Goal: Task Accomplishment & Management: Use online tool/utility

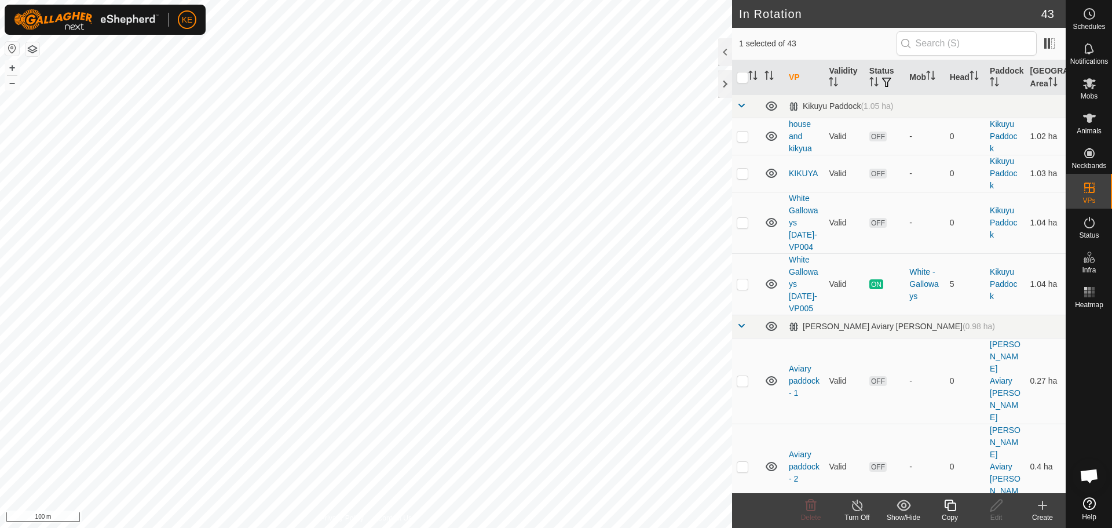
click at [953, 514] on div "Copy" at bounding box center [950, 517] width 46 height 10
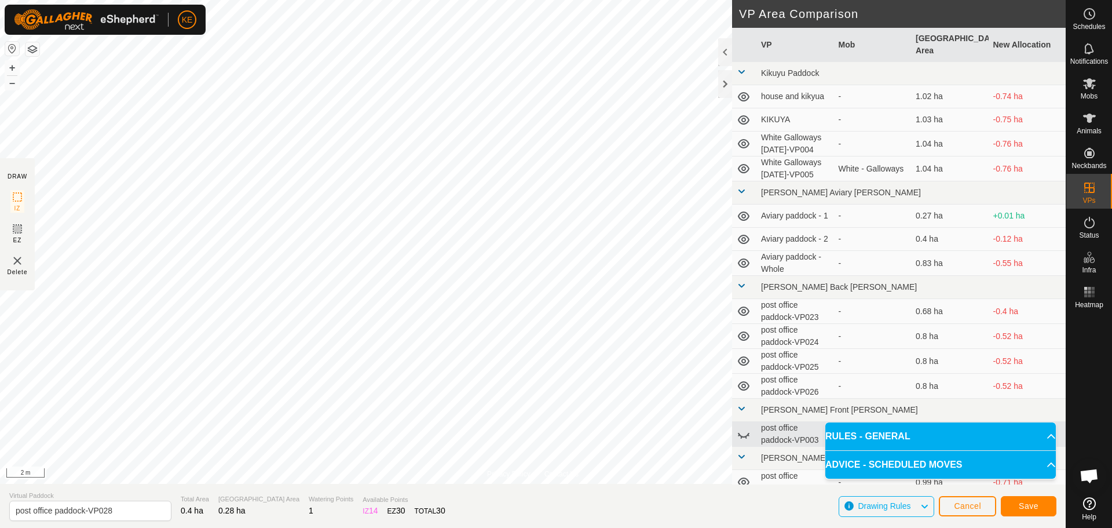
click at [318, 506] on div "Privacy Policy Contact Us Type: Inclusion Zone undefined Animal + – ⇧ i 2 m DRA…" at bounding box center [533, 264] width 1066 height 528
click at [1036, 506] on span "Save" at bounding box center [1029, 505] width 20 height 9
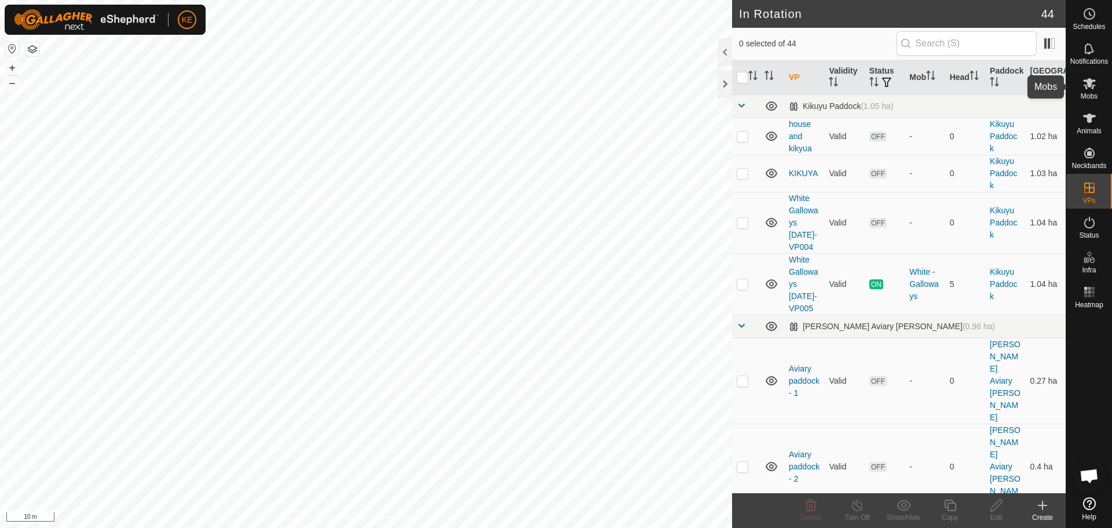
click at [1096, 85] on icon at bounding box center [1090, 83] width 14 height 14
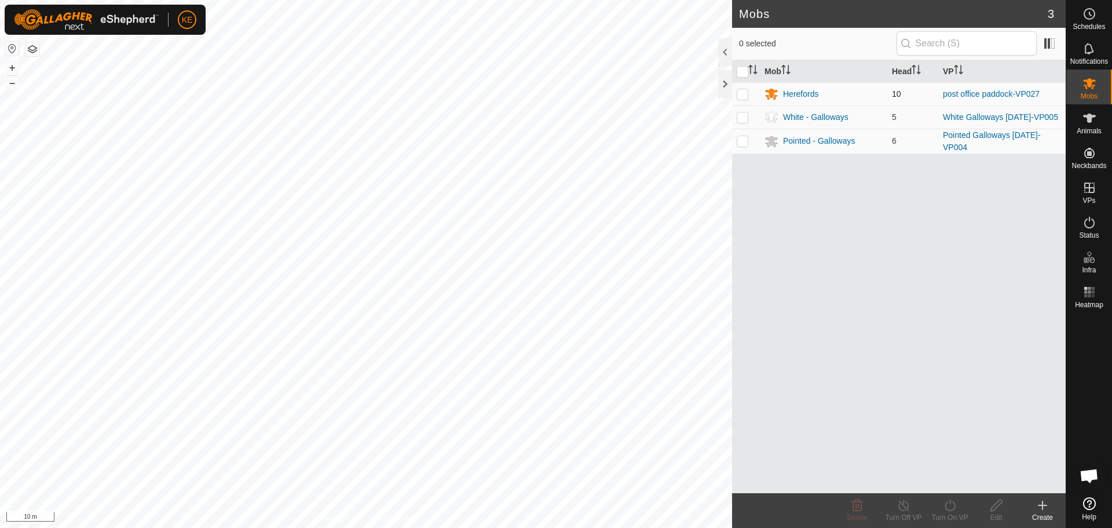
click at [743, 94] on p-checkbox at bounding box center [743, 93] width 12 height 9
checkbox input "true"
click at [955, 507] on icon at bounding box center [950, 505] width 10 height 12
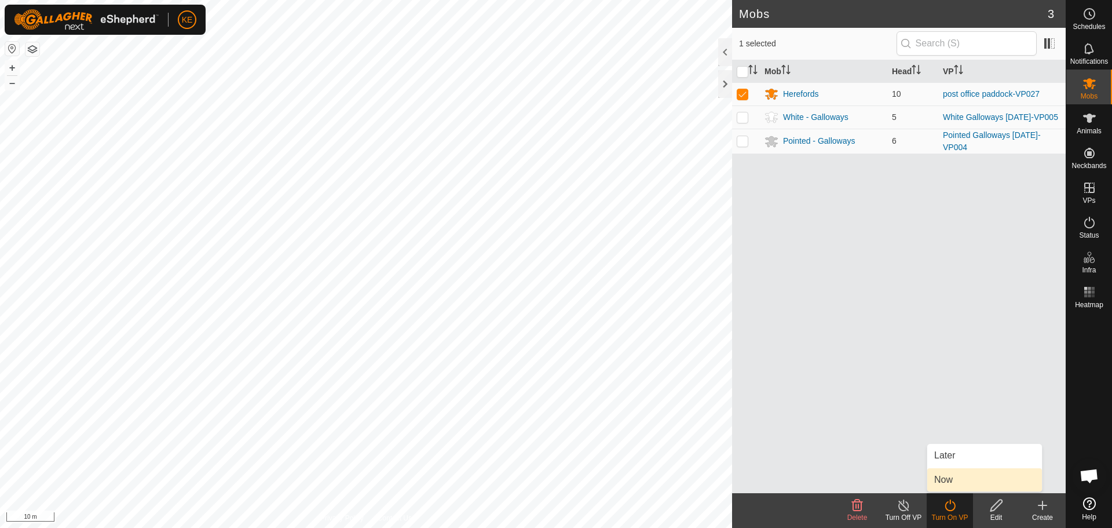
click at [956, 477] on link "Now" at bounding box center [984, 479] width 115 height 23
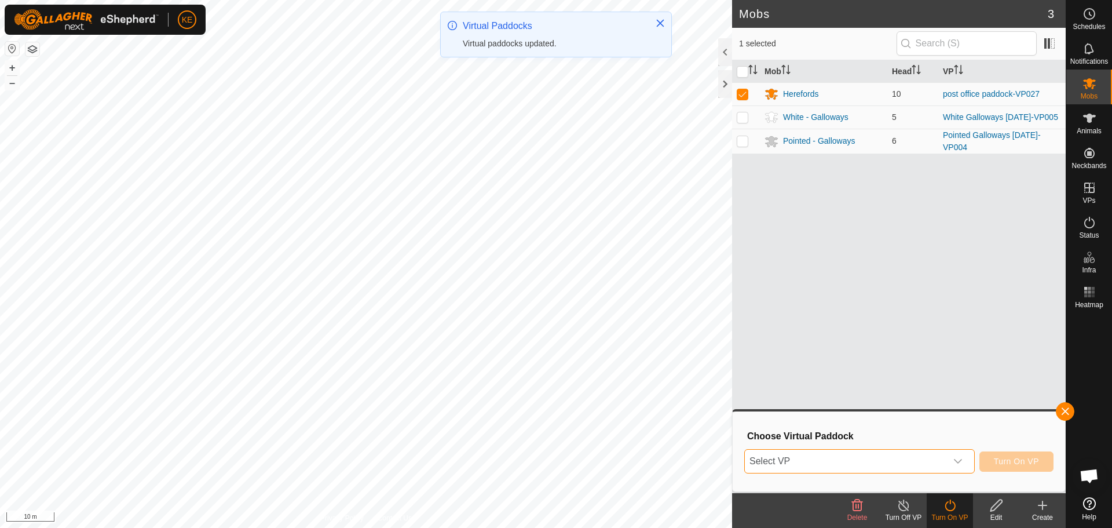
click at [882, 456] on span "Select VP" at bounding box center [846, 460] width 202 height 23
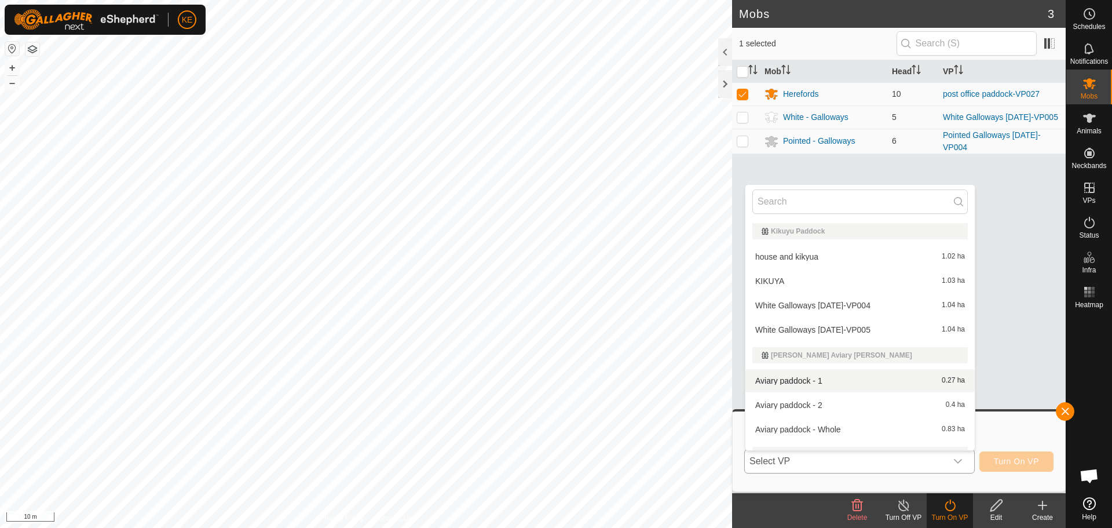
scroll to position [348, 0]
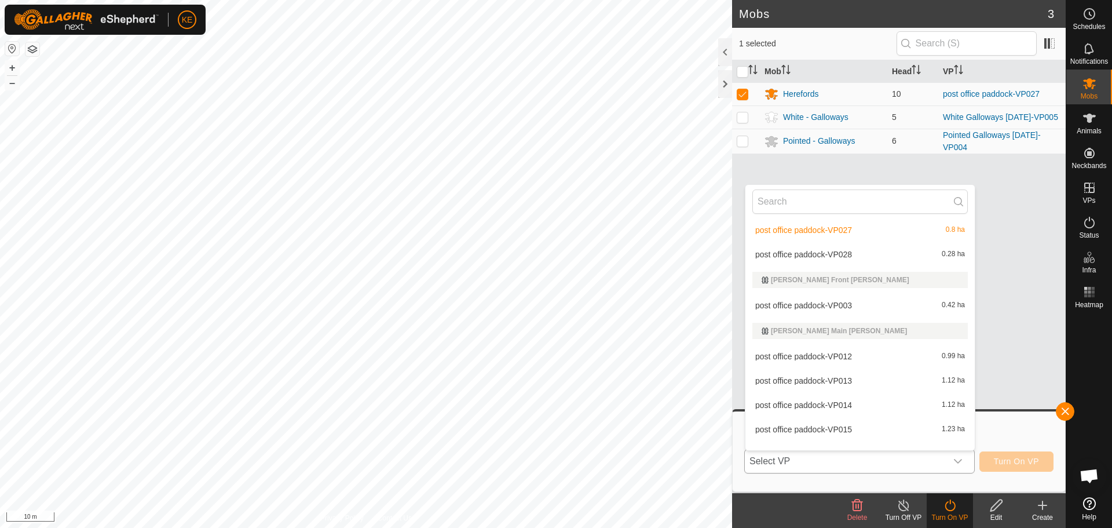
click at [837, 251] on li "post office paddock-VP028 0.28 ha" at bounding box center [859, 254] width 229 height 23
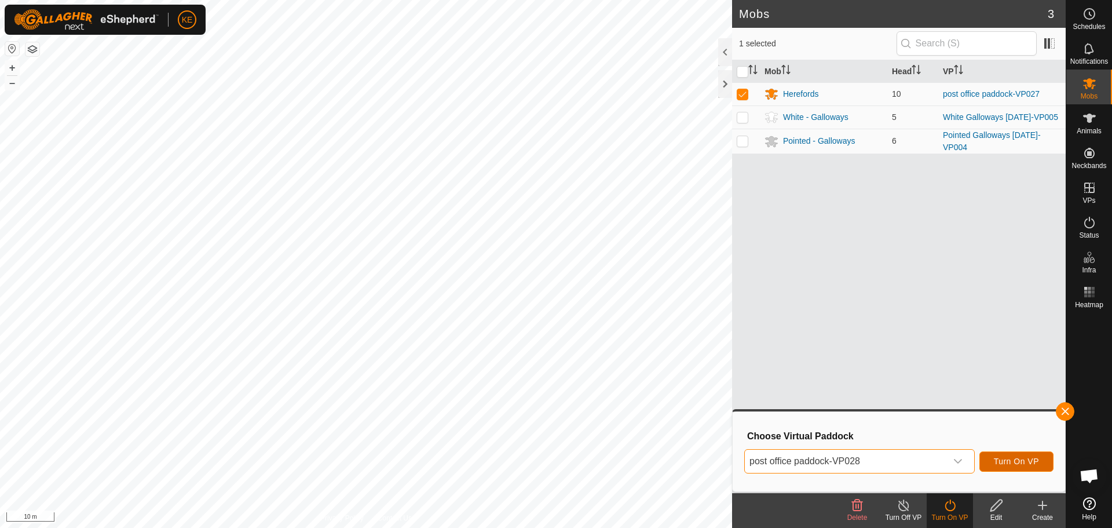
click at [1018, 460] on span "Turn On VP" at bounding box center [1016, 460] width 45 height 9
